Goal: Find specific page/section: Find specific page/section

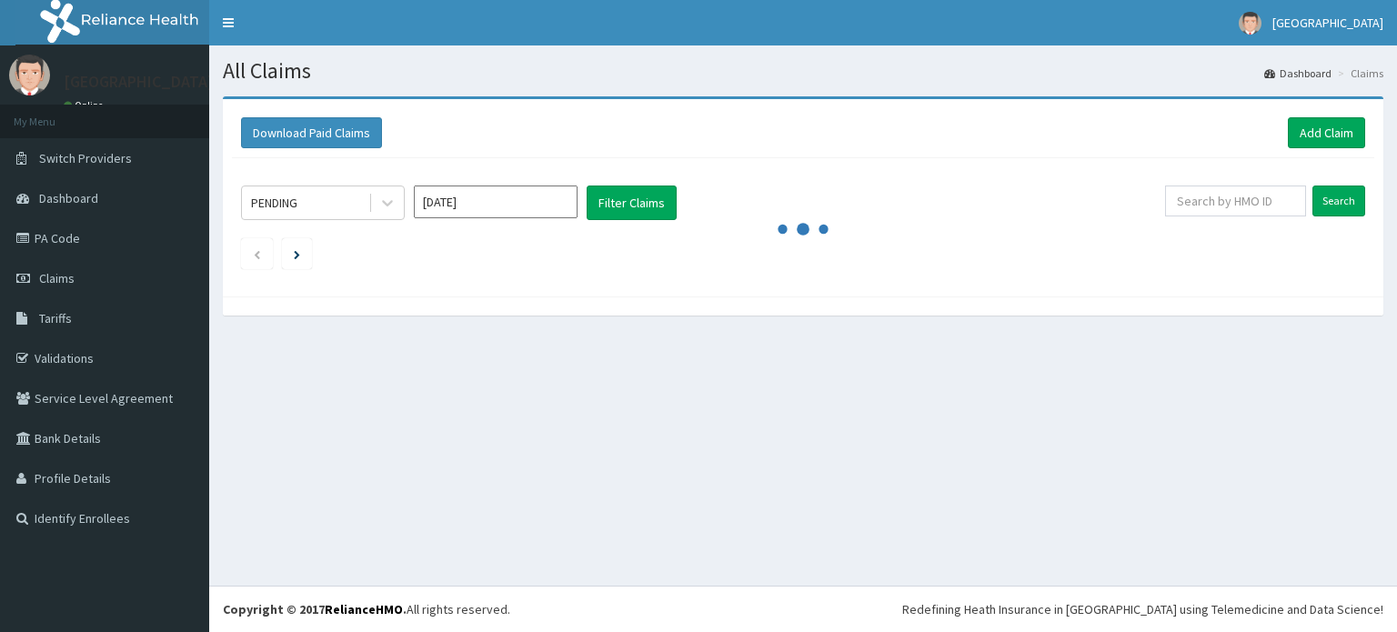
click at [51, 246] on link "PA Code" at bounding box center [104, 238] width 209 height 40
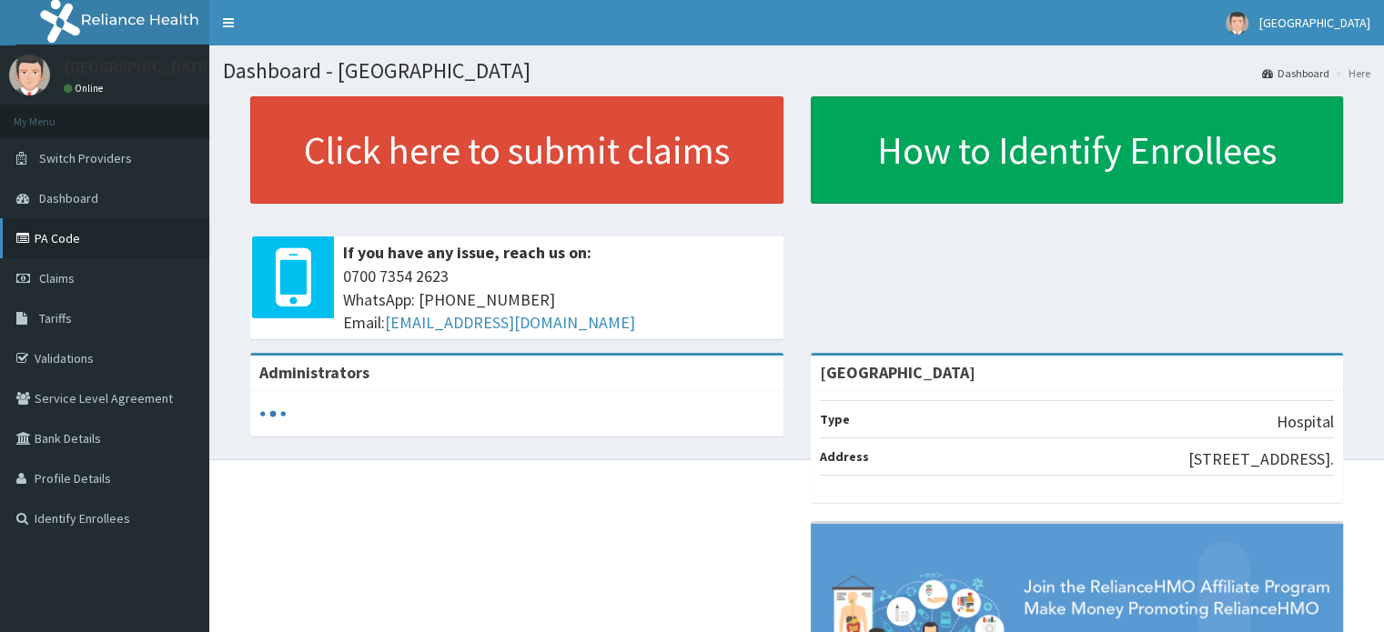
click at [118, 241] on link "PA Code" at bounding box center [104, 238] width 209 height 40
